Goal: Information Seeking & Learning: Find specific fact

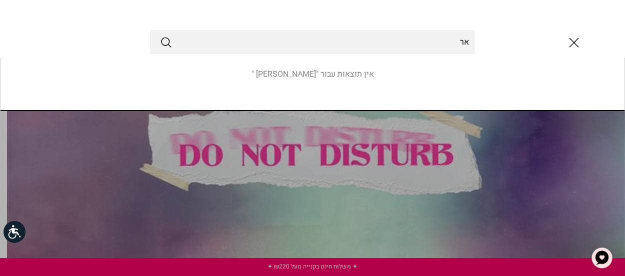
type input "א"
type input "מסיכה ארגניה"
click at [160, 36] on button "Submit" at bounding box center [166, 42] width 12 height 13
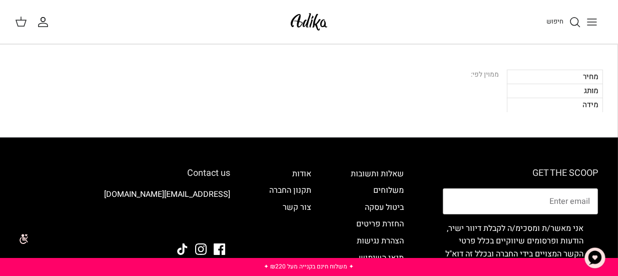
click at [571, 22] on icon "חיפוש" at bounding box center [575, 22] width 12 height 12
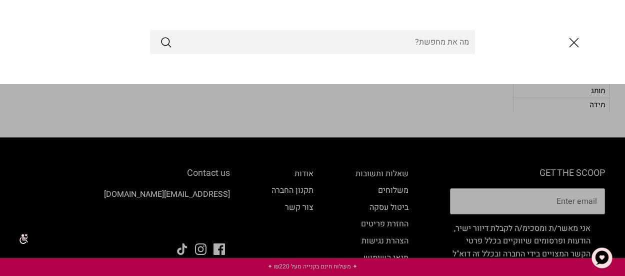
click at [452, 43] on input "Search Store" at bounding box center [312, 42] width 325 height 24
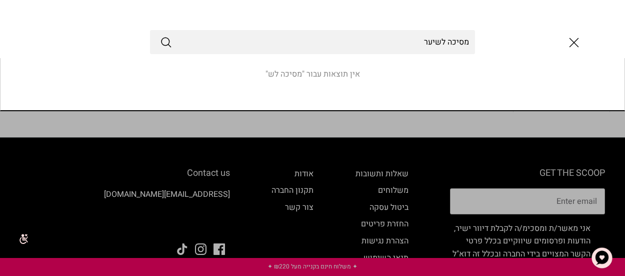
type input "מסיכה לשיער"
click at [160, 36] on button "Submit" at bounding box center [166, 42] width 12 height 13
